Goal: Information Seeking & Learning: Learn about a topic

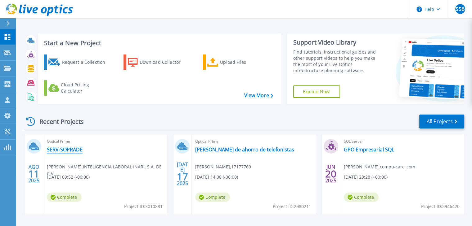
click at [71, 149] on link "SERV-SOPRADE" at bounding box center [65, 150] width 36 height 6
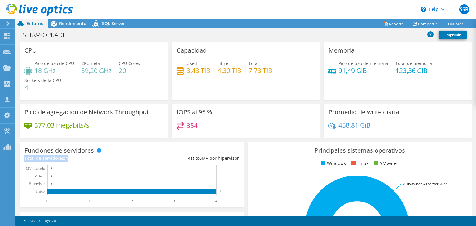
drag, startPoint x: 25, startPoint y: 158, endPoint x: 68, endPoint y: 158, distance: 43.1
click at [68, 158] on div "Total de servidores: 4" at bounding box center [77, 158] width 107 height 7
click at [79, 158] on div "Total de servidores: 4" at bounding box center [77, 158] width 107 height 7
click at [82, 70] on h4 "59,20 GHz" at bounding box center [96, 70] width 30 height 7
click at [89, 70] on h4 "59,20 GHz" at bounding box center [96, 70] width 30 height 7
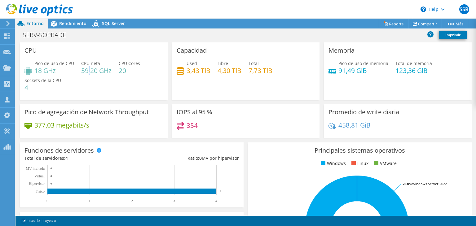
click at [89, 72] on h4 "59,20 GHz" at bounding box center [96, 70] width 30 height 7
drag, startPoint x: 196, startPoint y: 124, endPoint x: 185, endPoint y: 125, distance: 10.9
click at [187, 125] on h4 "354" at bounding box center [192, 125] width 11 height 7
click at [201, 125] on div "354" at bounding box center [246, 128] width 139 height 13
drag, startPoint x: 196, startPoint y: 126, endPoint x: 183, endPoint y: 126, distance: 13.0
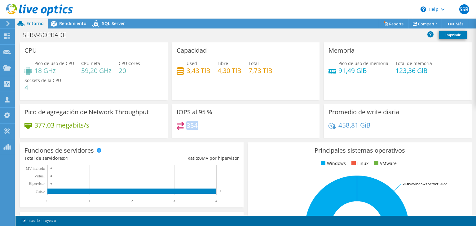
click at [183, 126] on div "354" at bounding box center [187, 125] width 21 height 7
click at [184, 126] on div "354" at bounding box center [187, 125] width 21 height 7
click at [187, 126] on h4 "354" at bounding box center [192, 125] width 11 height 7
click at [368, 124] on div "458,81 GiB" at bounding box center [398, 128] width 139 height 13
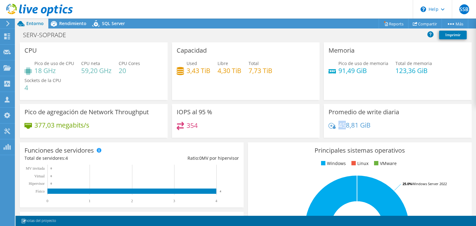
drag, startPoint x: 336, startPoint y: 125, endPoint x: 347, endPoint y: 125, distance: 10.9
click at [344, 125] on h4 "458,81 GiB" at bounding box center [355, 125] width 32 height 7
drag, startPoint x: 347, startPoint y: 125, endPoint x: 364, endPoint y: 125, distance: 17.4
click at [364, 125] on h4 "458,81 GiB" at bounding box center [355, 125] width 32 height 7
click at [368, 124] on h4 "458,81 GiB" at bounding box center [355, 125] width 32 height 7
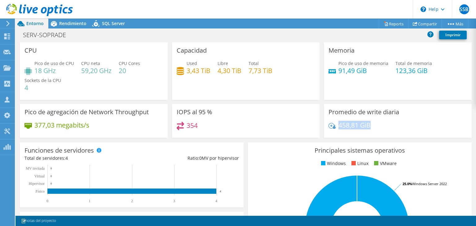
drag, startPoint x: 368, startPoint y: 124, endPoint x: 336, endPoint y: 125, distance: 31.6
click at [339, 125] on h4 "458,81 GiB" at bounding box center [355, 125] width 32 height 7
click at [345, 127] on h4 "458,81 GiB" at bounding box center [355, 125] width 32 height 7
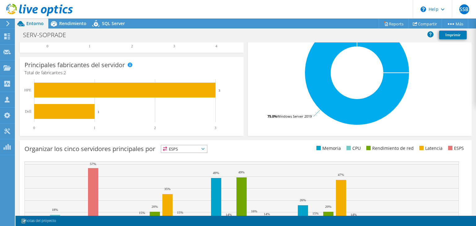
scroll to position [204, 0]
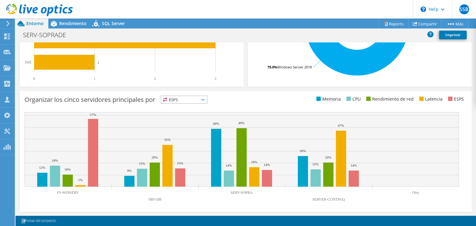
click at [205, 100] on icon at bounding box center [203, 100] width 3 height 2
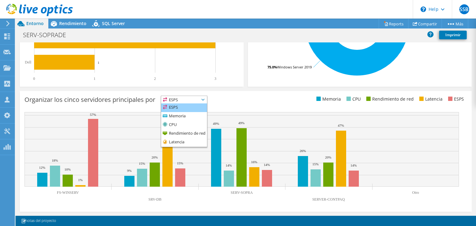
click at [182, 107] on li "ESPS" at bounding box center [184, 108] width 46 height 9
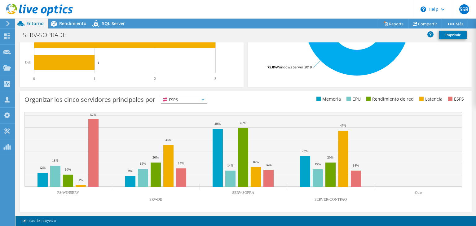
click at [205, 100] on icon at bounding box center [203, 100] width 3 height 2
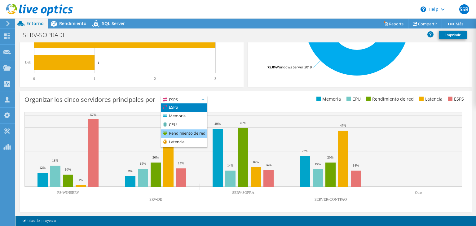
click at [176, 133] on li "Rendimiento de red" at bounding box center [184, 134] width 46 height 9
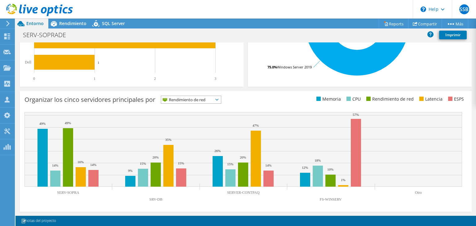
click at [219, 100] on icon at bounding box center [217, 100] width 3 height 2
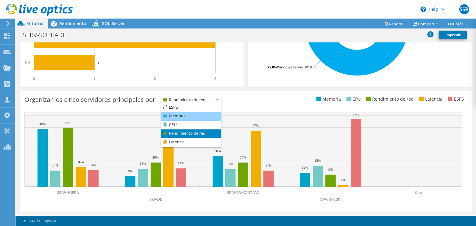
click at [173, 116] on li "Memoria" at bounding box center [191, 116] width 60 height 9
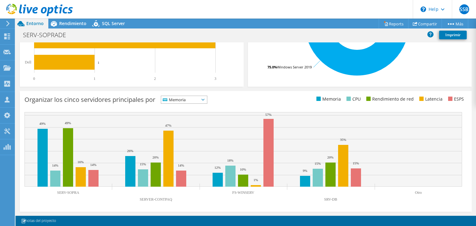
click at [207, 100] on span "Memoria" at bounding box center [184, 99] width 46 height 7
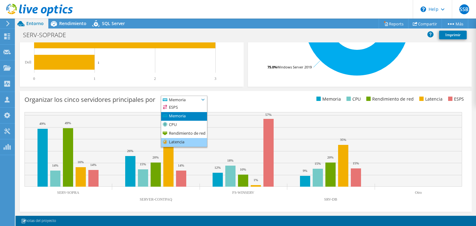
click at [179, 141] on li "Latencia" at bounding box center [184, 142] width 46 height 9
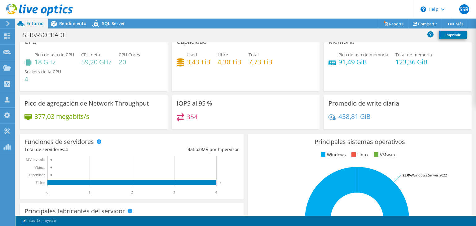
scroll to position [0, 0]
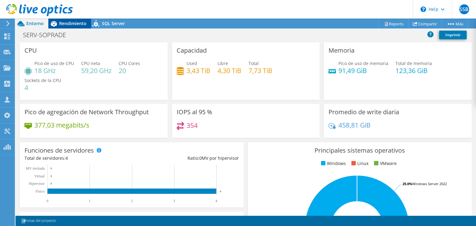
click at [66, 25] on span "Rendimiento" at bounding box center [72, 23] width 27 height 6
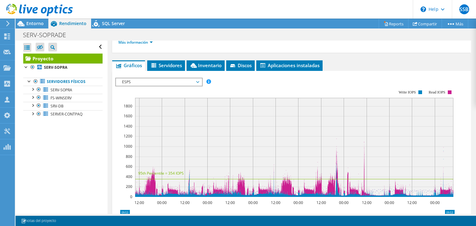
scroll to position [93, 0]
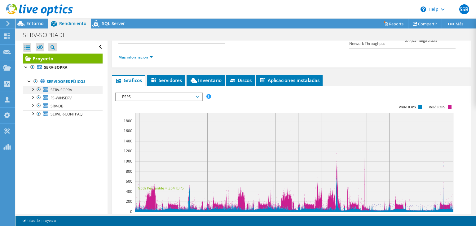
click at [33, 90] on div at bounding box center [32, 89] width 6 height 6
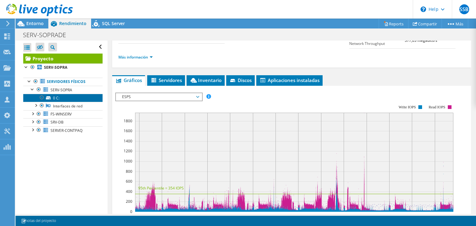
click at [56, 98] on link "0 C:" at bounding box center [62, 98] width 79 height 8
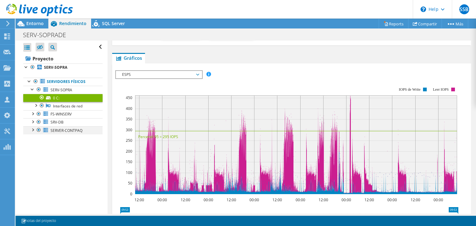
click at [32, 129] on div at bounding box center [32, 130] width 6 height 6
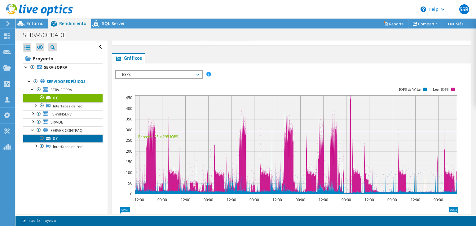
click at [53, 140] on link "0 C:" at bounding box center [62, 139] width 79 height 8
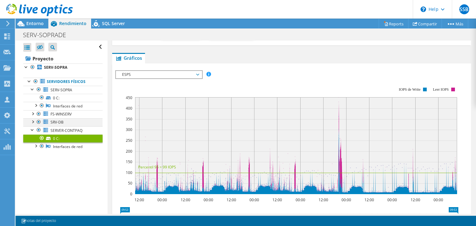
click at [33, 121] on div at bounding box center [32, 121] width 6 height 6
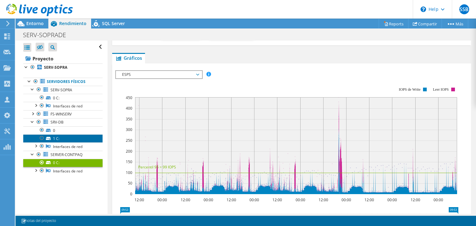
click at [55, 137] on link "1 C:" at bounding box center [62, 139] width 79 height 8
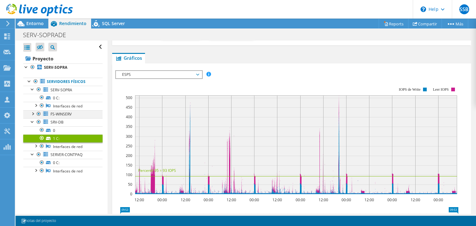
click at [31, 113] on div at bounding box center [32, 113] width 6 height 6
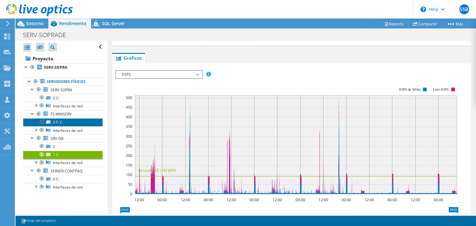
click at [50, 122] on icon at bounding box center [48, 122] width 5 height 3
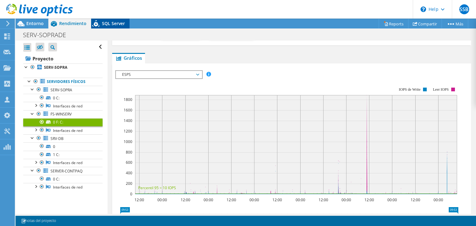
click at [105, 25] on span "SQL Server" at bounding box center [113, 23] width 23 height 6
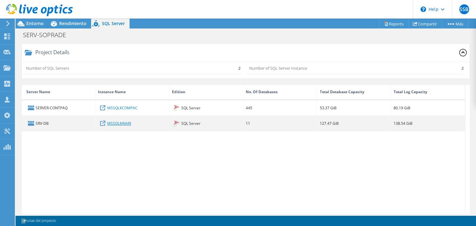
click at [119, 123] on link "MSSQL$INARI" at bounding box center [119, 123] width 24 height 7
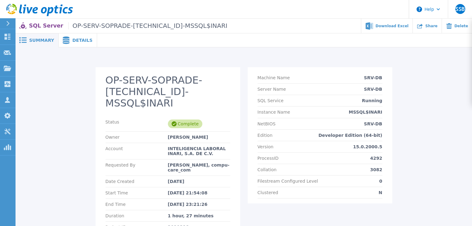
click at [72, 42] on span "Details" at bounding box center [82, 40] width 20 height 4
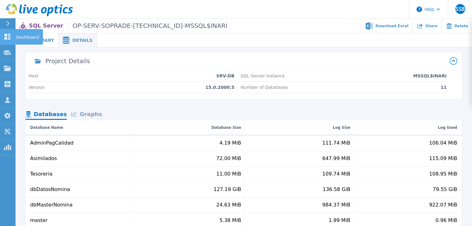
click at [29, 38] on p "Dashboard" at bounding box center [27, 37] width 23 height 16
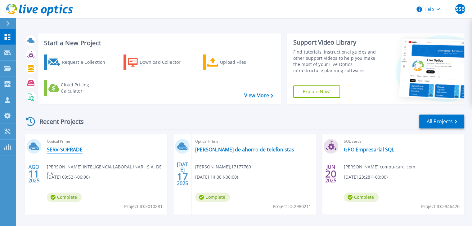
click at [69, 150] on link "SERV-SOPRADE" at bounding box center [65, 150] width 36 height 6
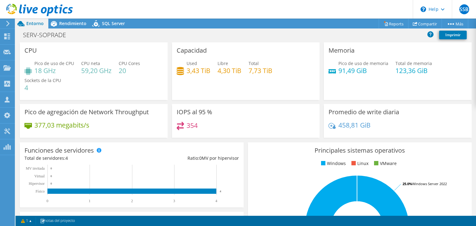
click at [67, 24] on span "Rendimiento" at bounding box center [72, 23] width 27 height 6
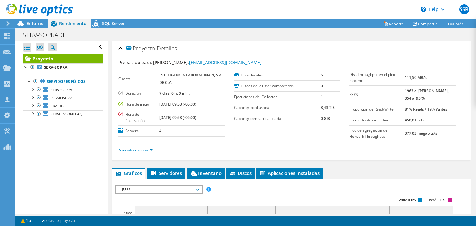
scroll to position [93, 0]
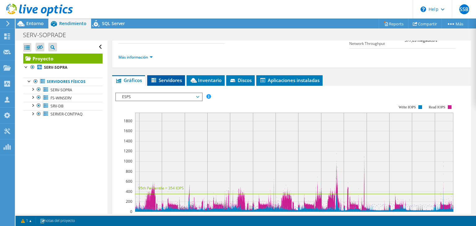
click at [165, 78] on span "Servidores" at bounding box center [166, 80] width 32 height 6
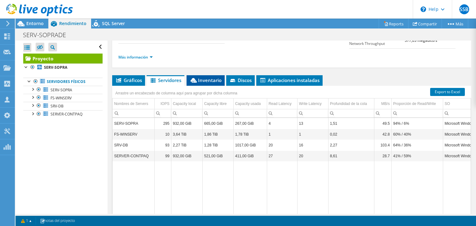
click at [208, 78] on span "Inventario" at bounding box center [206, 80] width 32 height 6
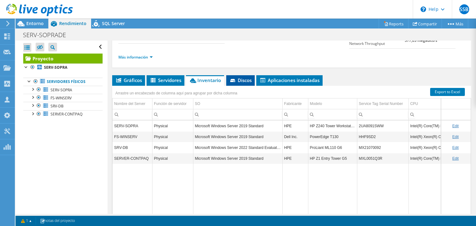
click at [236, 79] on icon at bounding box center [233, 81] width 6 height 4
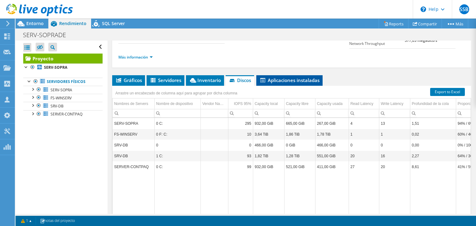
click at [281, 78] on span "Aplicaciones instaladas" at bounding box center [290, 80] width 60 height 6
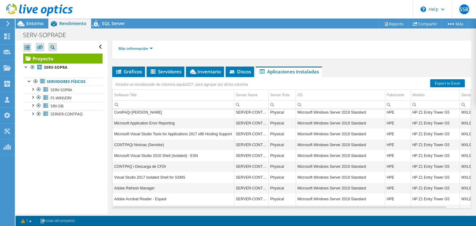
scroll to position [114, 0]
